Goal: Information Seeking & Learning: Learn about a topic

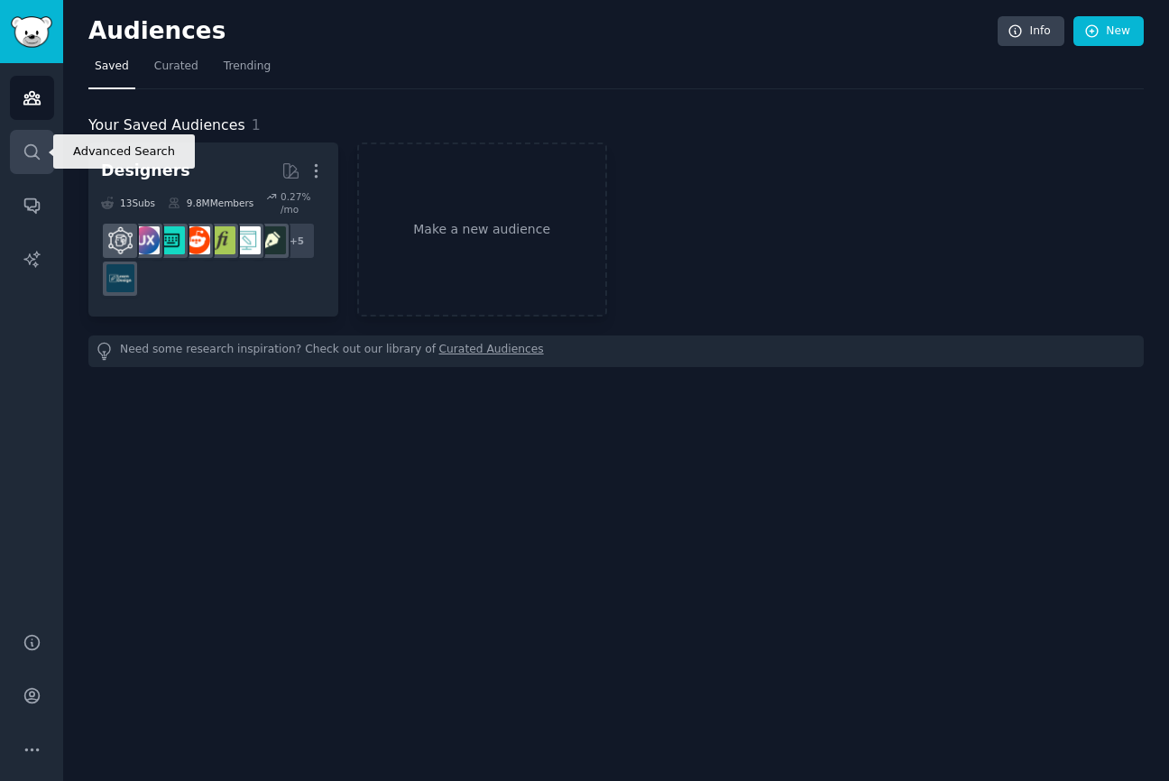
click at [47, 139] on link "Search" at bounding box center [32, 152] width 44 height 44
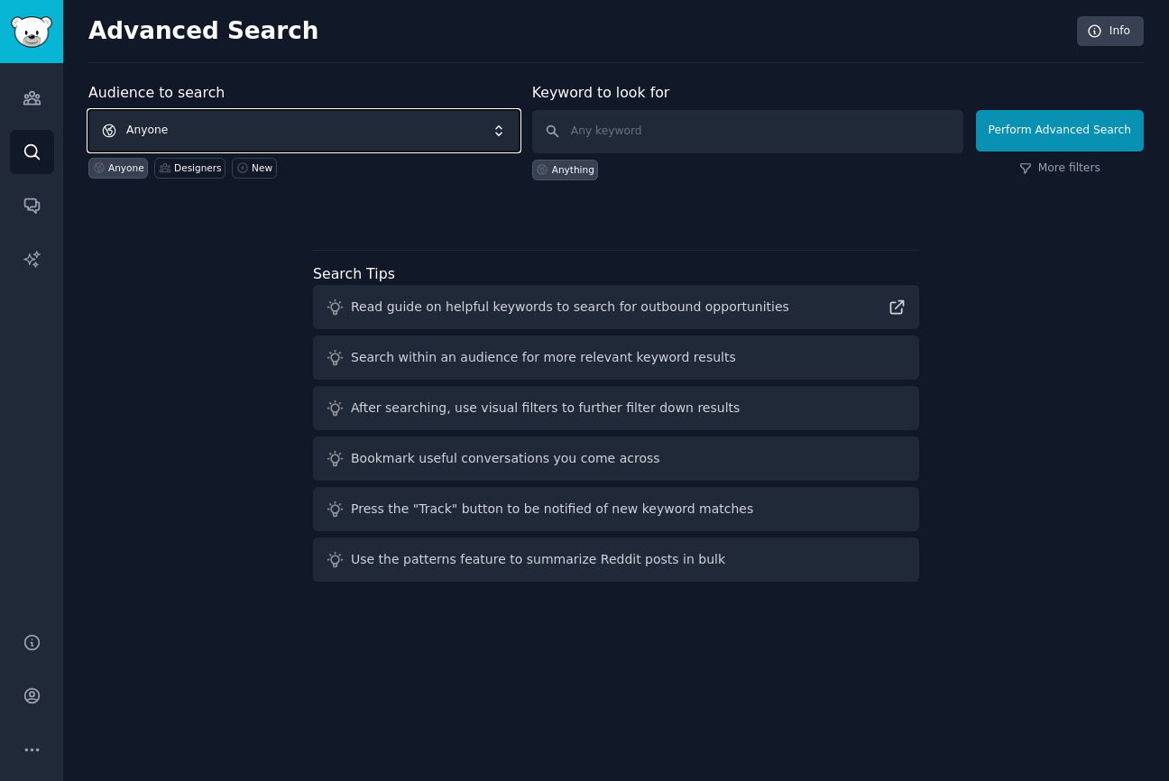
click at [324, 114] on span "Anyone" at bounding box center [303, 130] width 431 height 41
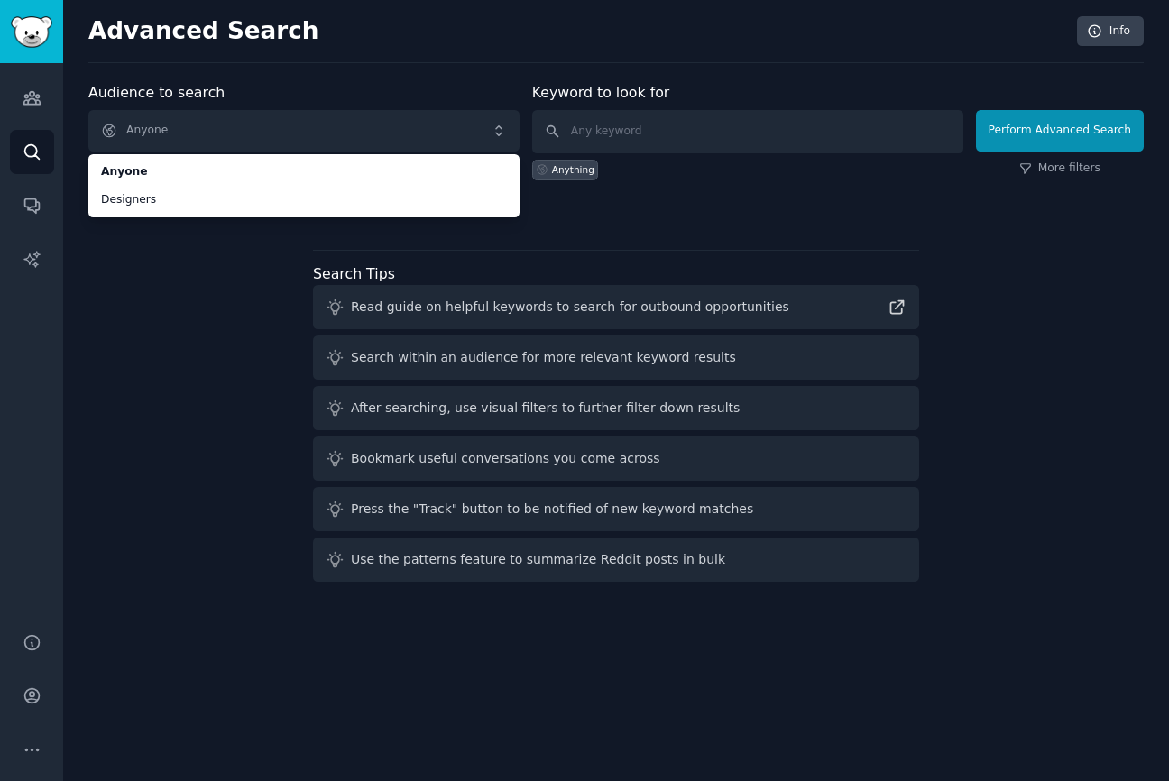
drag, startPoint x: 288, startPoint y: 198, endPoint x: 336, endPoint y: 325, distance: 135.3
click at [336, 325] on div "Audience to search Anyone Anyone Designers Anyone Designers New Keyword to look…" at bounding box center [615, 335] width 1055 height 507
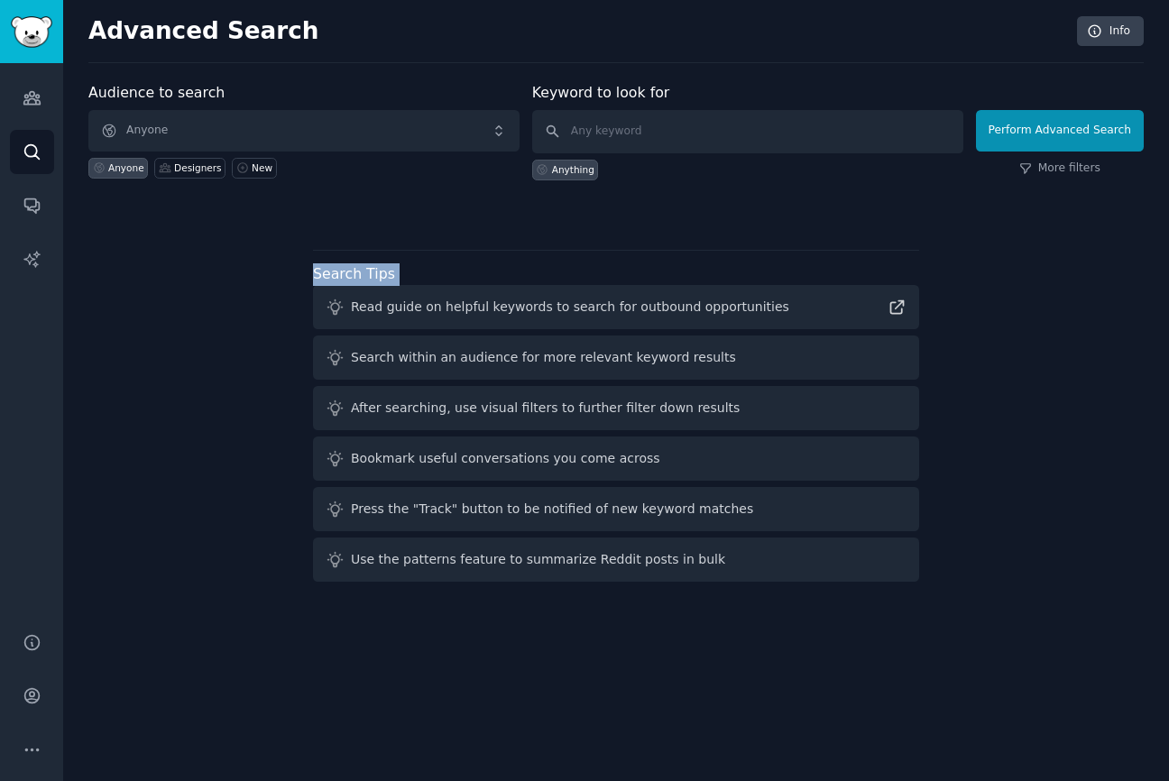
drag, startPoint x: 336, startPoint y: 325, endPoint x: 423, endPoint y: 161, distance: 185.6
click at [413, 170] on div "Audience to search Anyone Anyone Designers New Keyword to look for Anything Per…" at bounding box center [615, 335] width 1055 height 507
click at [423, 161] on div "Anyone Designers New" at bounding box center [303, 165] width 431 height 27
click at [648, 142] on input "text" at bounding box center [747, 131] width 431 height 43
type input "j"
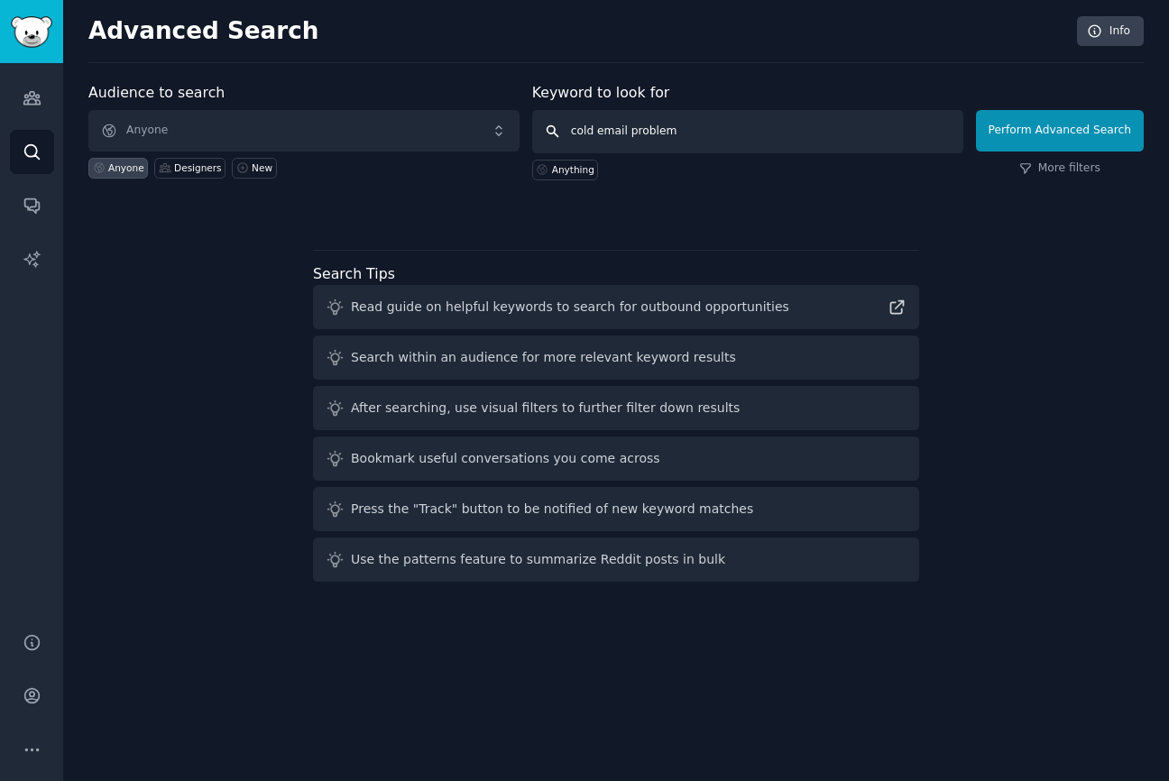
type input "cold email problems"
click button "Perform Advanced Search" at bounding box center [1060, 130] width 168 height 41
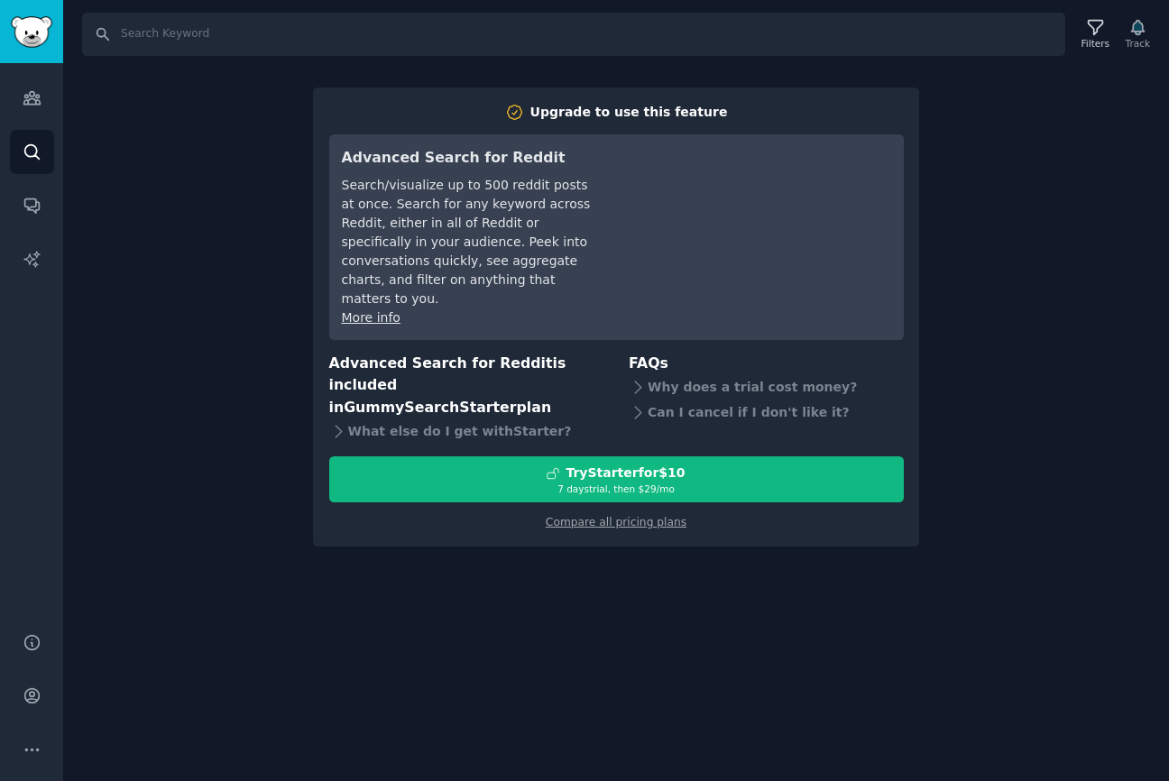
click at [686, 548] on div "Search Filters Track Upgrade to use this feature Advanced Search for Reddit Sea…" at bounding box center [616, 390] width 1106 height 781
click at [667, 499] on div "Upgrade to use this feature Advanced Search for Reddit Search/visualize up to 5…" at bounding box center [616, 317] width 606 height 460
